Goal: Task Accomplishment & Management: Use online tool/utility

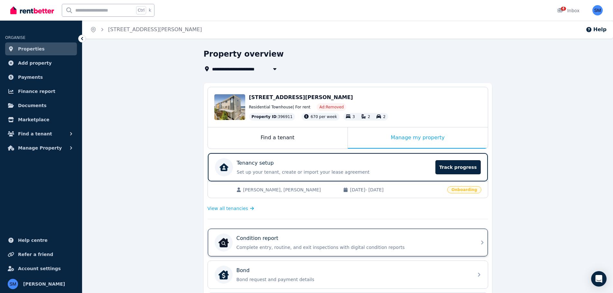
click at [309, 244] on p "Complete entry, routine, and exit inspections with digital condition reports" at bounding box center [353, 247] width 233 height 6
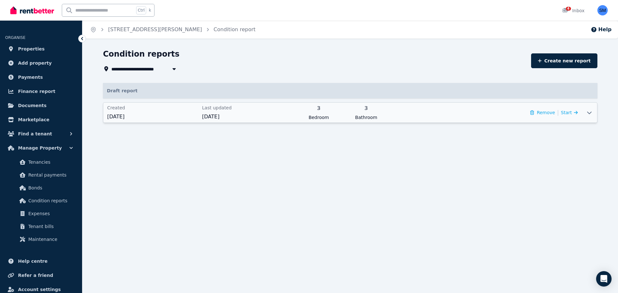
click at [589, 112] on icon at bounding box center [590, 112] width 8 height 5
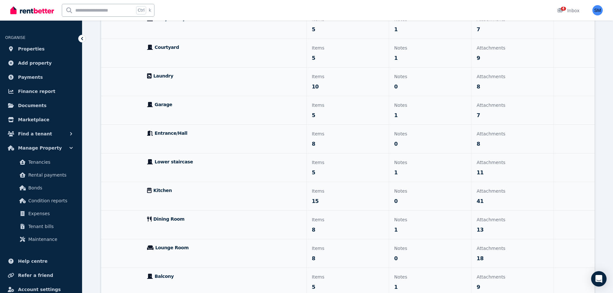
scroll to position [11, 0]
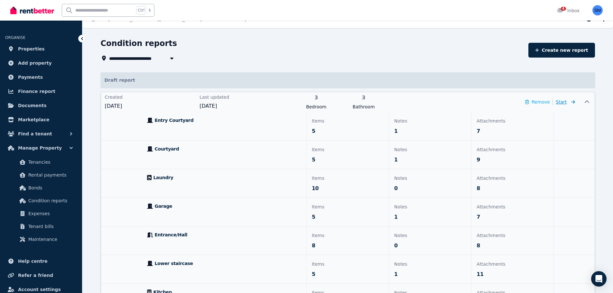
click at [568, 102] on span "Start" at bounding box center [565, 102] width 19 height 8
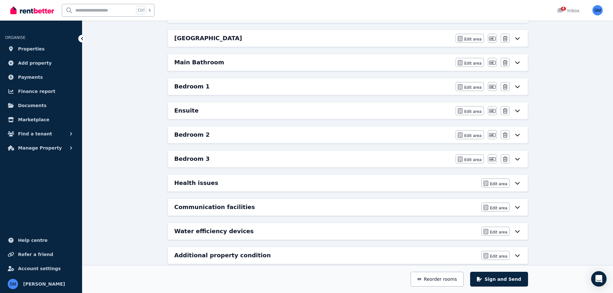
scroll to position [409, 0]
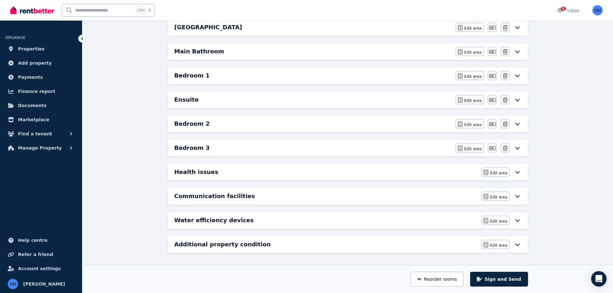
click at [219, 222] on h6 "Water efficiency devices" at bounding box center [215, 220] width 80 height 9
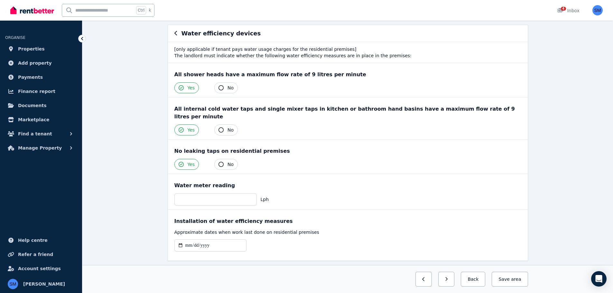
scroll to position [68, 0]
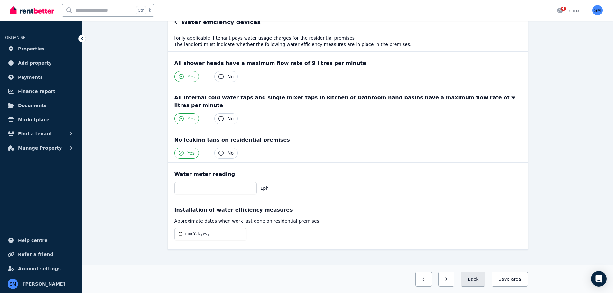
click at [478, 280] on button "Back" at bounding box center [473, 279] width 24 height 15
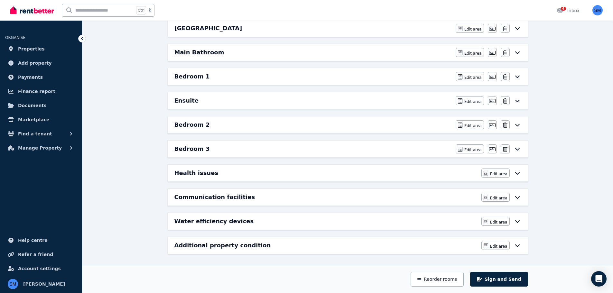
scroll to position [409, 0]
click at [222, 221] on h6 "Water efficiency devices" at bounding box center [215, 220] width 80 height 9
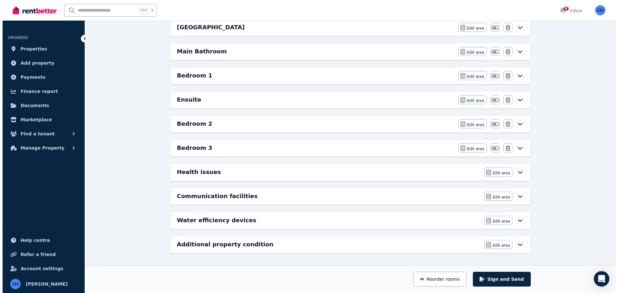
scroll to position [0, 0]
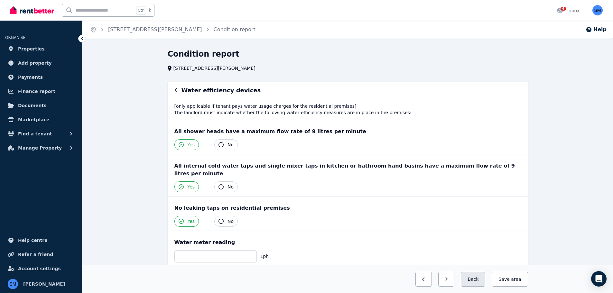
click at [483, 282] on button "Back" at bounding box center [473, 279] width 24 height 15
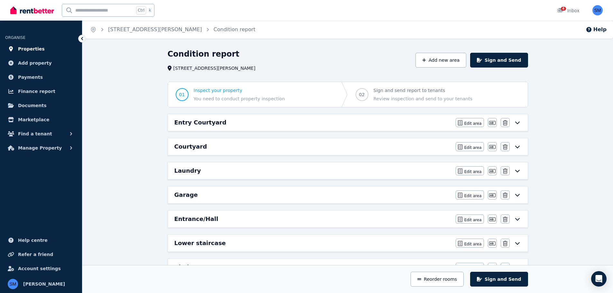
click at [26, 51] on span "Properties" at bounding box center [31, 49] width 27 height 8
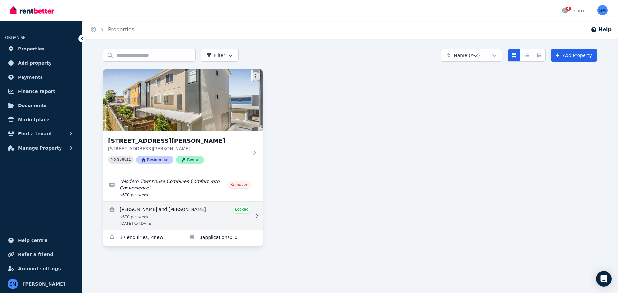
click at [187, 214] on link "View details for Samuel and Molly Skelly" at bounding box center [183, 216] width 160 height 28
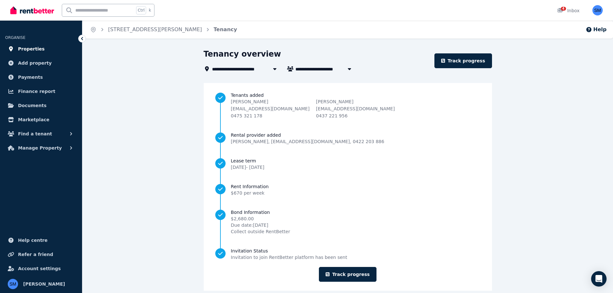
click at [21, 48] on span "Properties" at bounding box center [31, 49] width 27 height 8
